Goal: Book appointment/travel/reservation

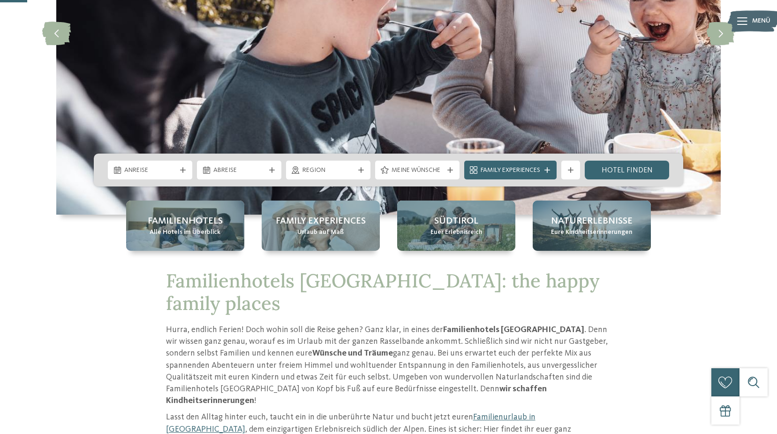
scroll to position [282, 0]
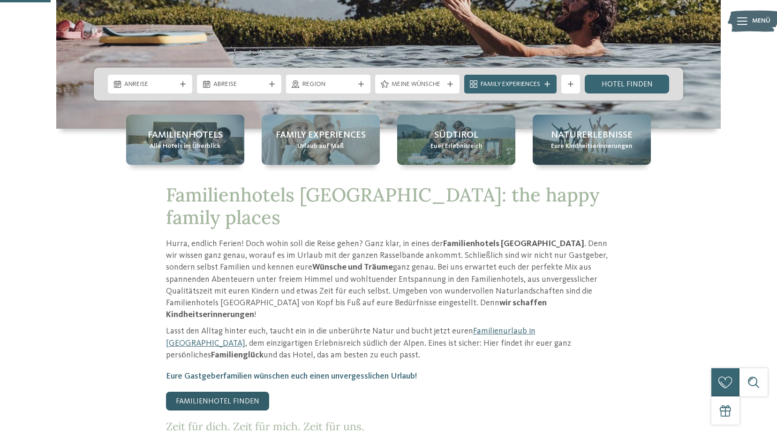
click at [189, 391] on link "Familienhotel finden" at bounding box center [217, 400] width 103 height 19
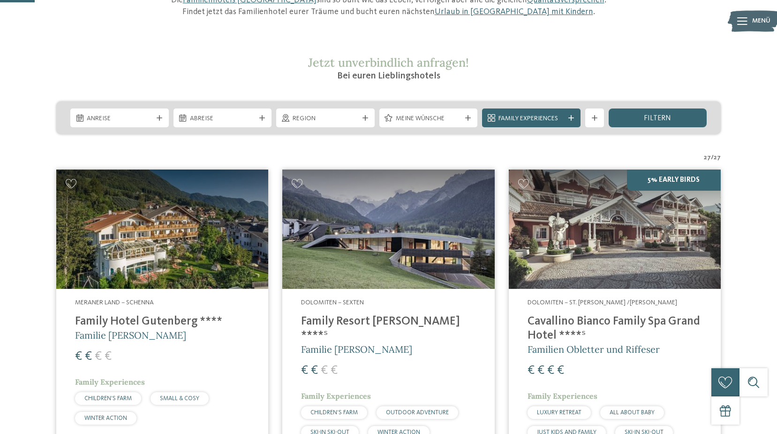
scroll to position [141, 0]
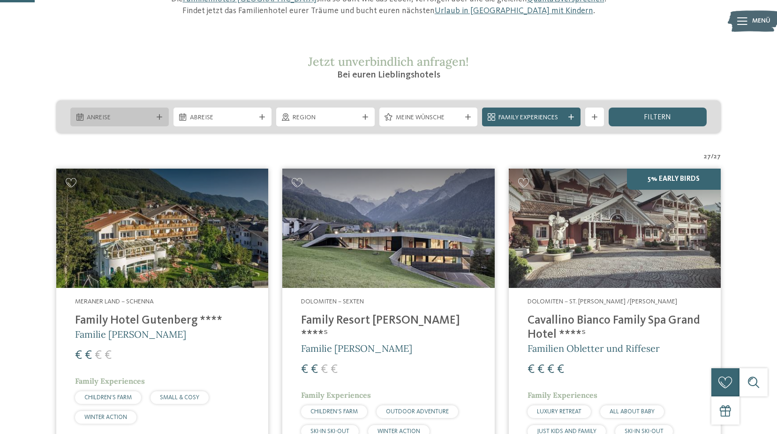
click at [159, 116] on icon at bounding box center [160, 117] width 6 height 6
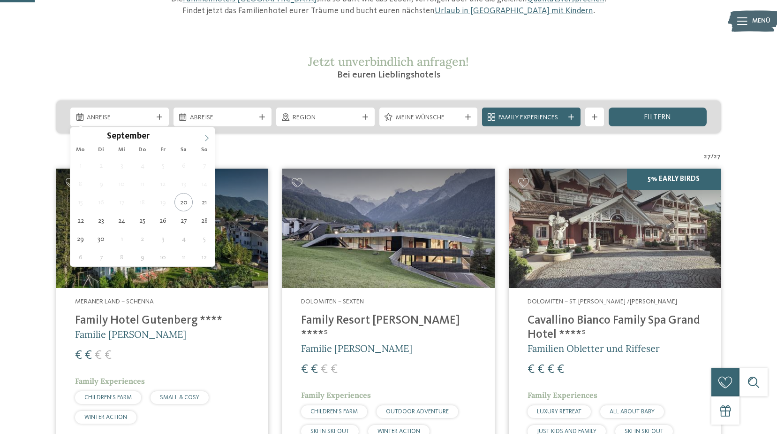
click at [207, 135] on icon at bounding box center [207, 138] width 7 height 7
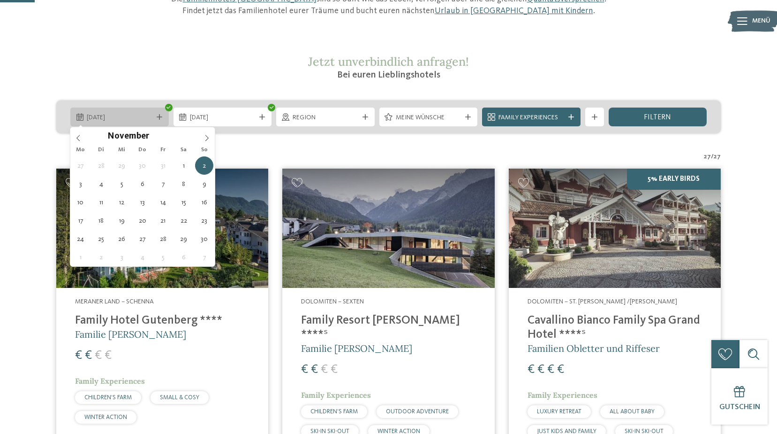
click at [157, 118] on icon at bounding box center [160, 117] width 6 height 6
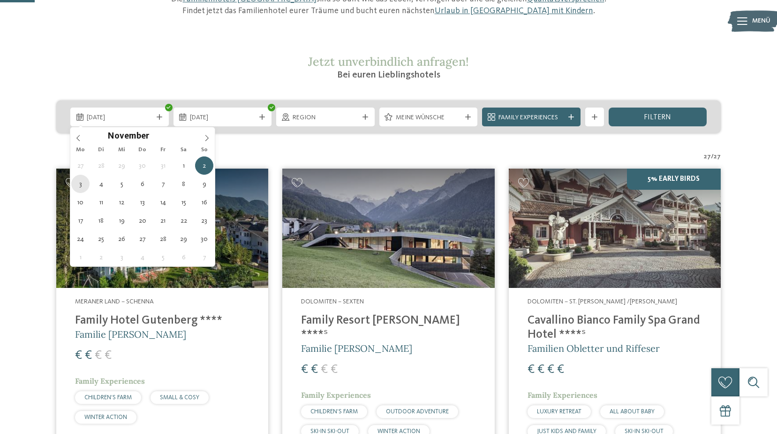
type div "[DATE]"
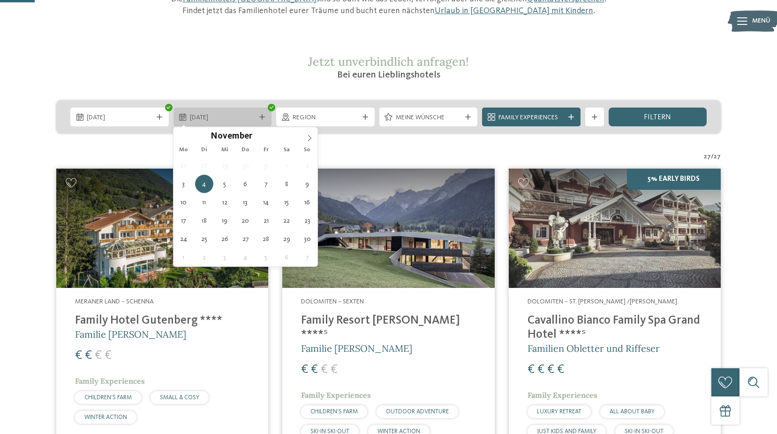
click at [263, 116] on icon at bounding box center [262, 117] width 6 height 6
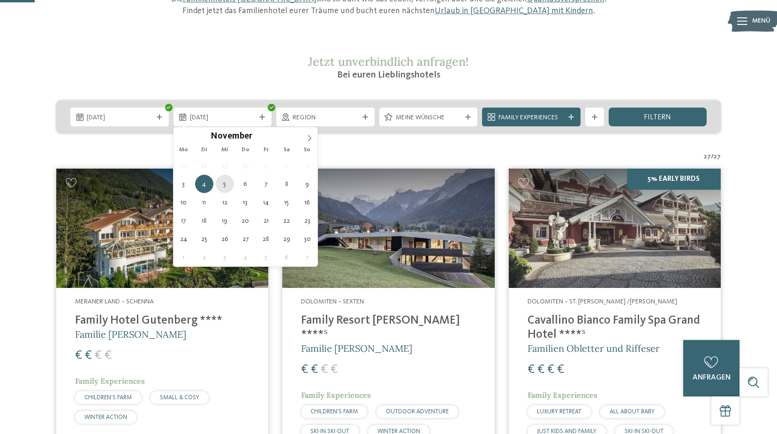
type div "[DATE]"
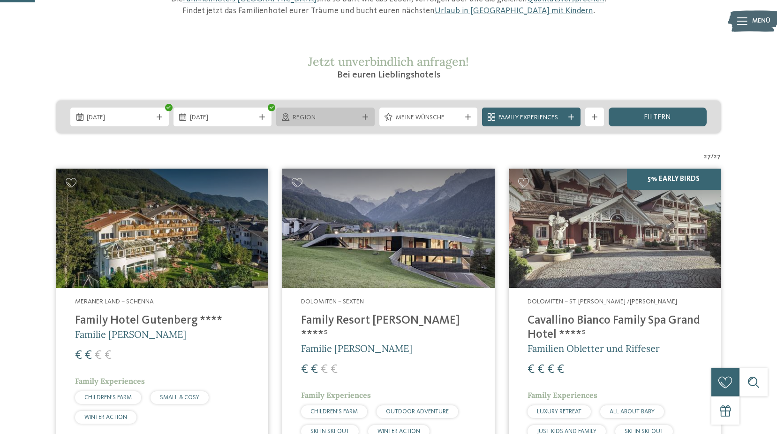
click at [364, 117] on icon at bounding box center [366, 117] width 6 height 6
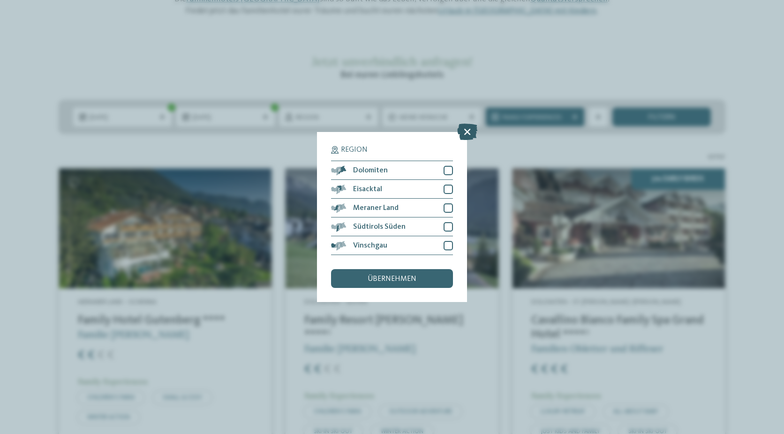
click at [472, 129] on icon at bounding box center [467, 131] width 20 height 16
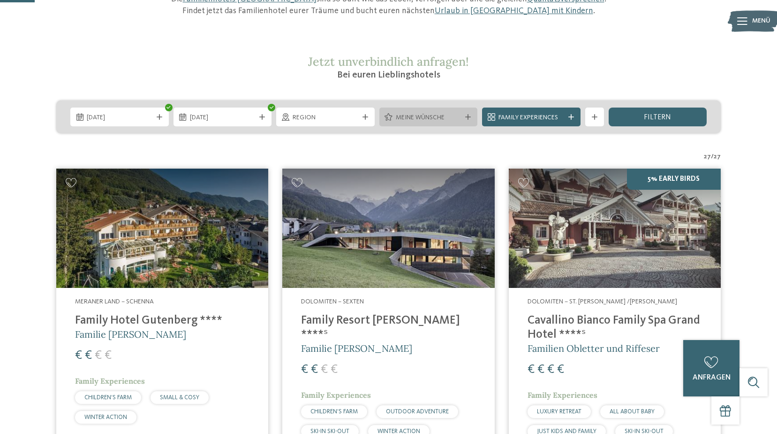
click at [471, 115] on div at bounding box center [468, 117] width 9 height 6
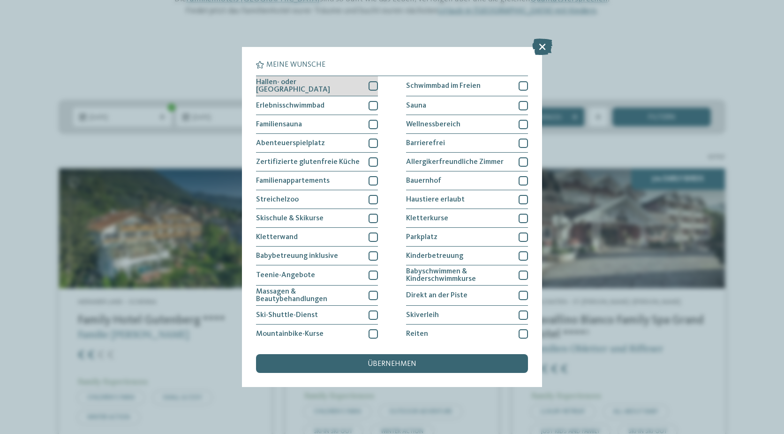
click at [373, 84] on div at bounding box center [373, 85] width 9 height 9
click at [399, 363] on span "übernehmen" at bounding box center [392, 364] width 49 height 8
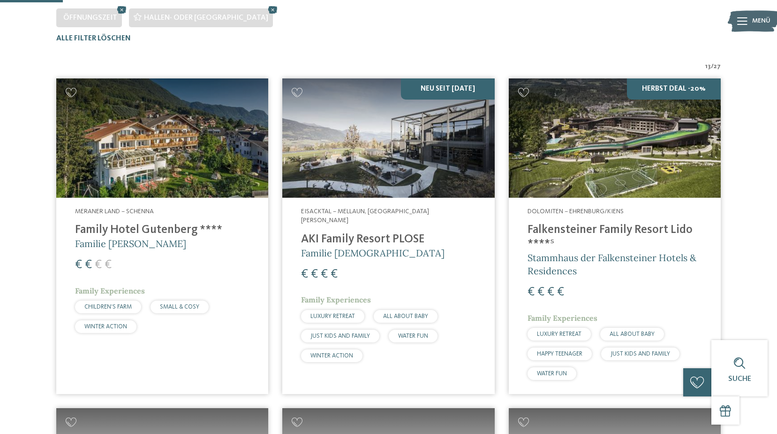
scroll to position [308, 0]
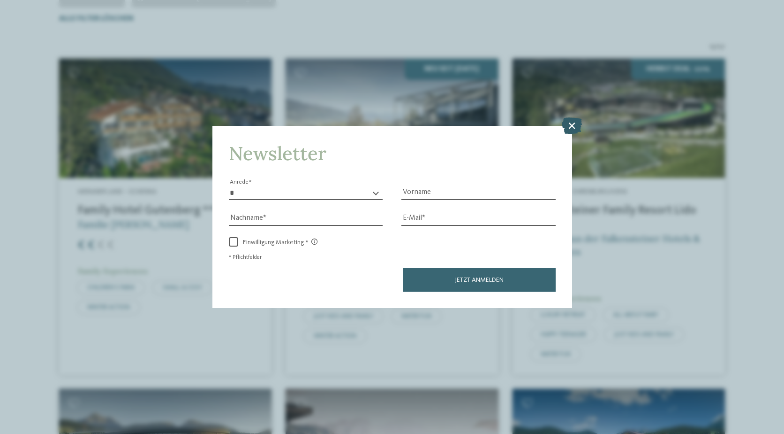
click at [571, 123] on icon at bounding box center [572, 125] width 20 height 16
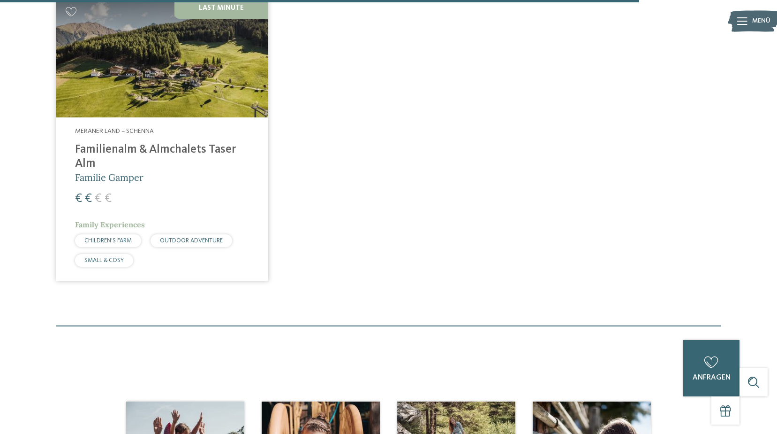
scroll to position [1715, 0]
